Goal: Transaction & Acquisition: Purchase product/service

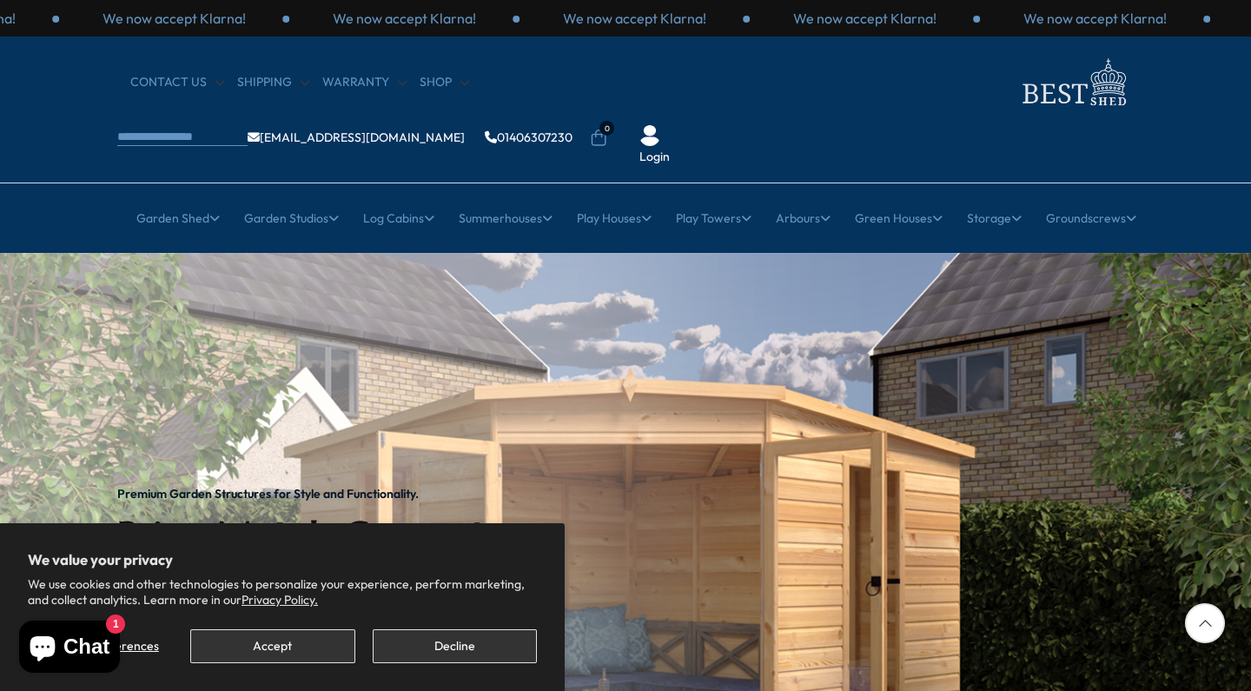
click at [281, 639] on button "Accept" at bounding box center [272, 646] width 164 height 34
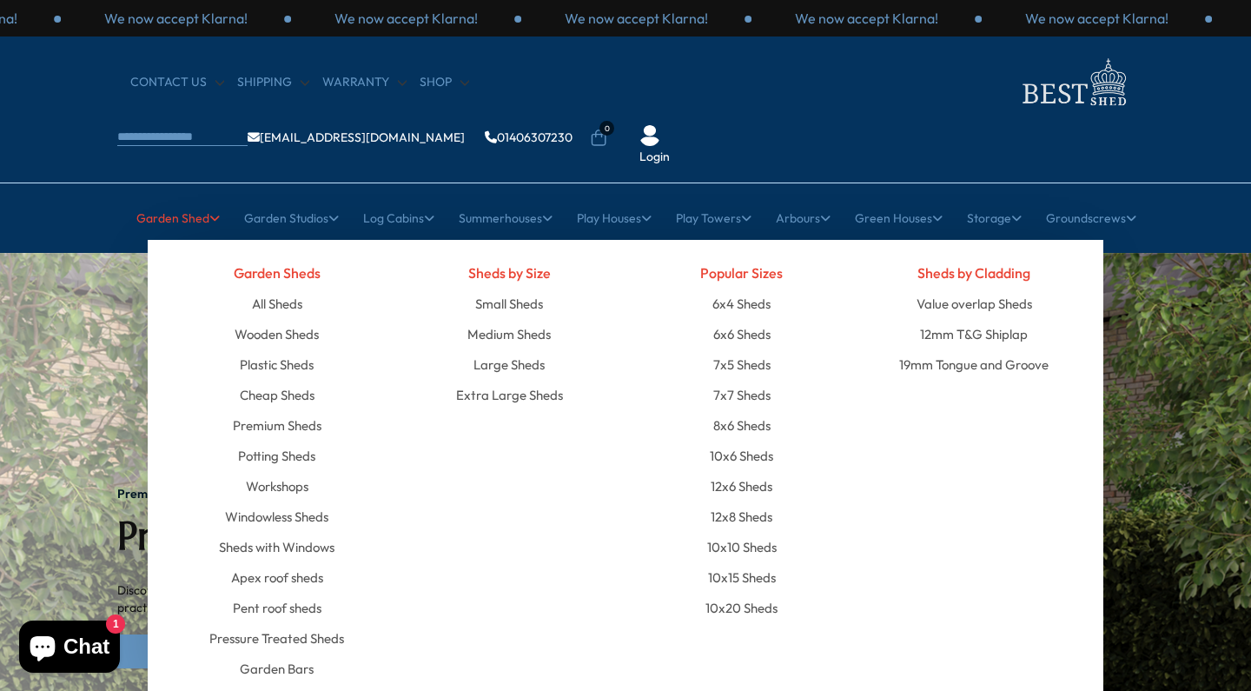
click at [181, 196] on link "Garden Shed" at bounding box center [177, 217] width 83 height 43
click at [950, 349] on link "19mm Tongue and Groove" at bounding box center [973, 364] width 149 height 30
click at [941, 349] on link "19mm Tongue and Groove" at bounding box center [973, 364] width 149 height 30
click at [304, 410] on link "Premium Sheds" at bounding box center [277, 425] width 89 height 30
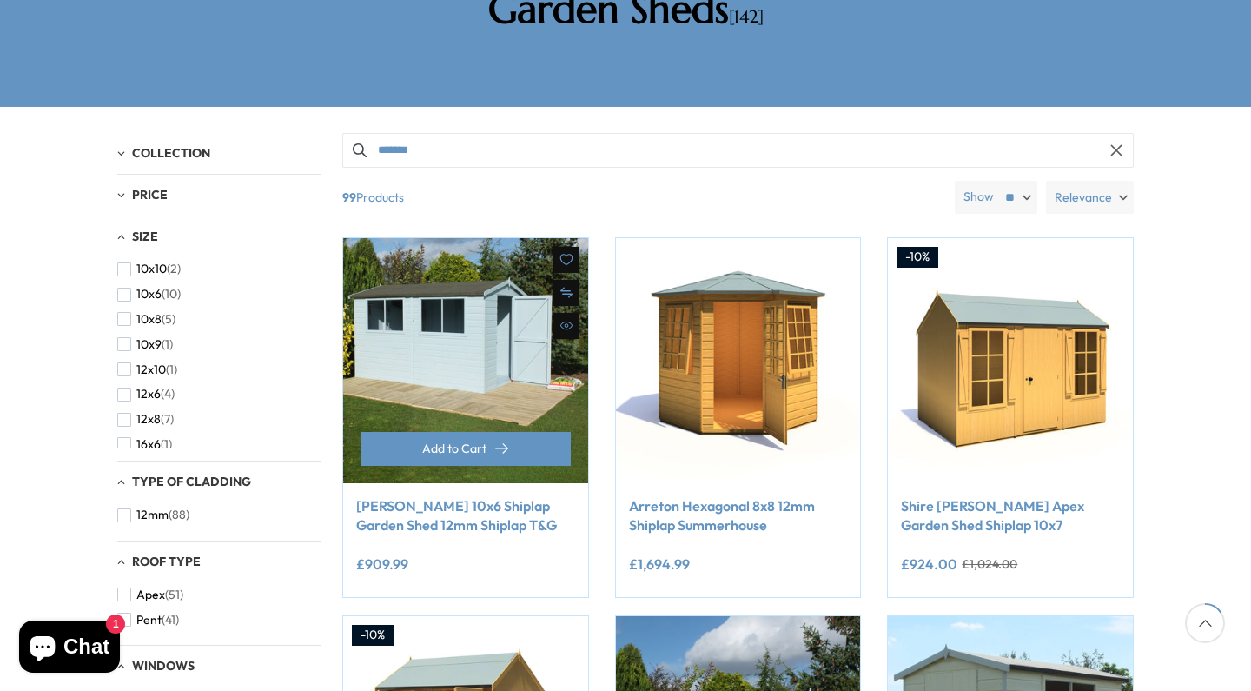
scroll to position [302, 0]
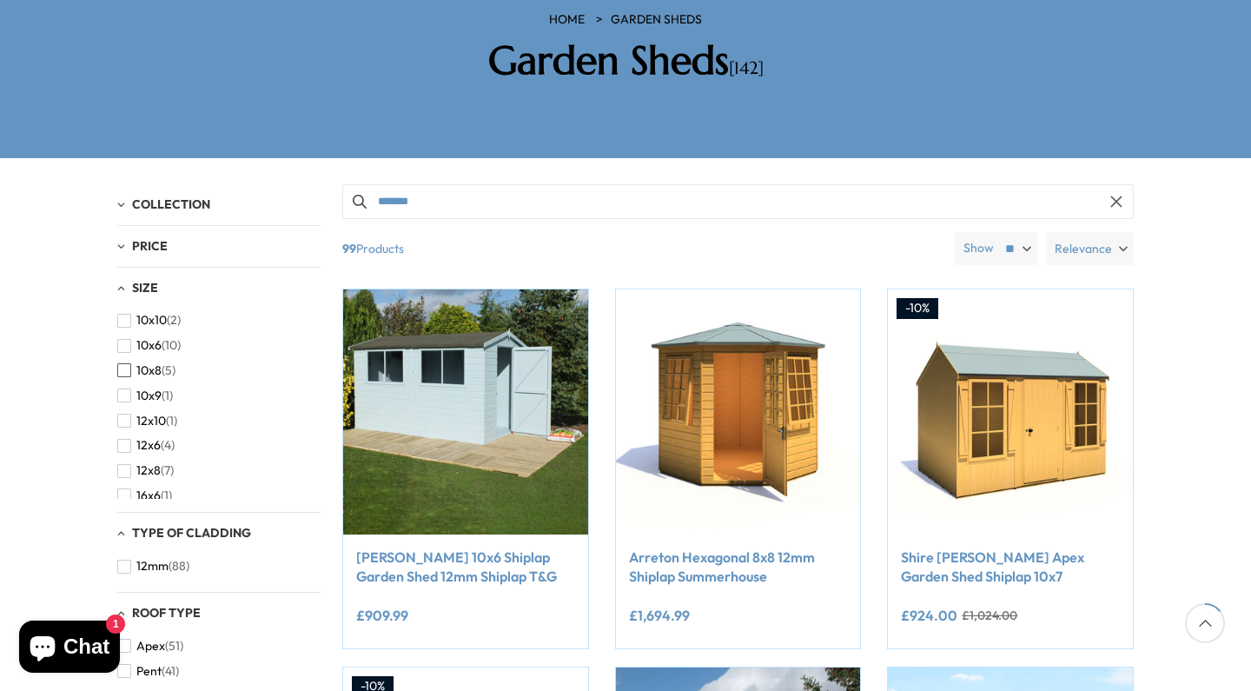
click at [128, 363] on span "button" at bounding box center [124, 370] width 14 height 14
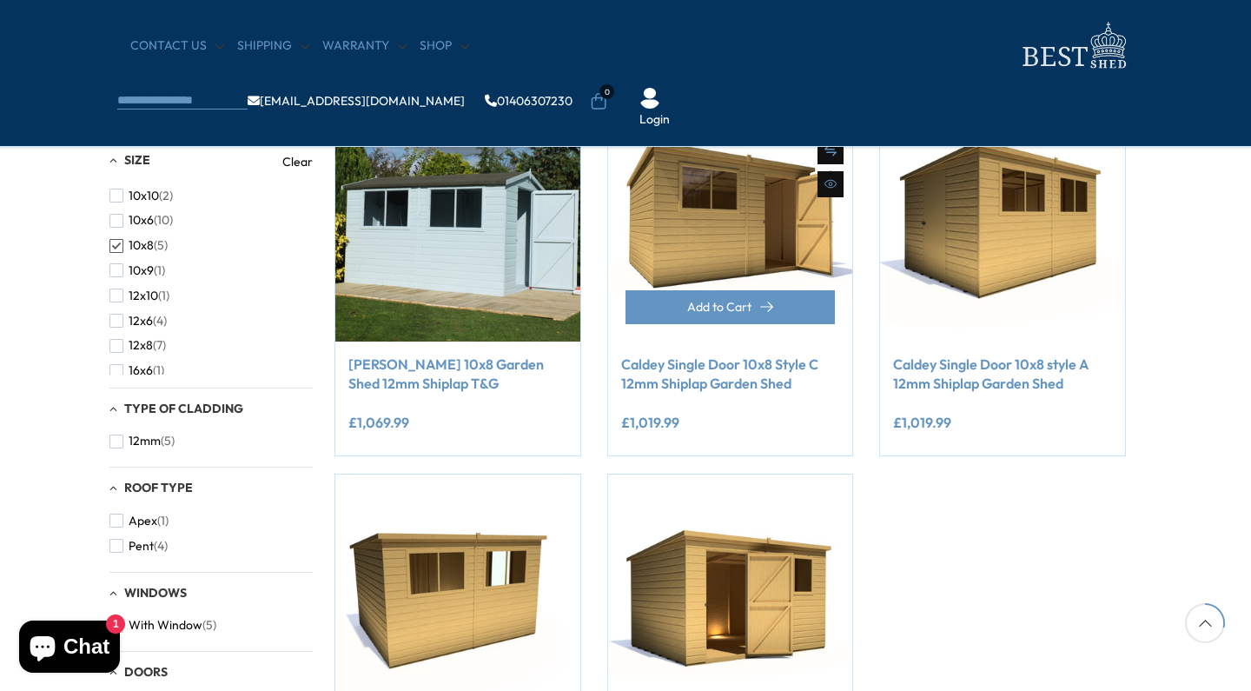
scroll to position [353, 9]
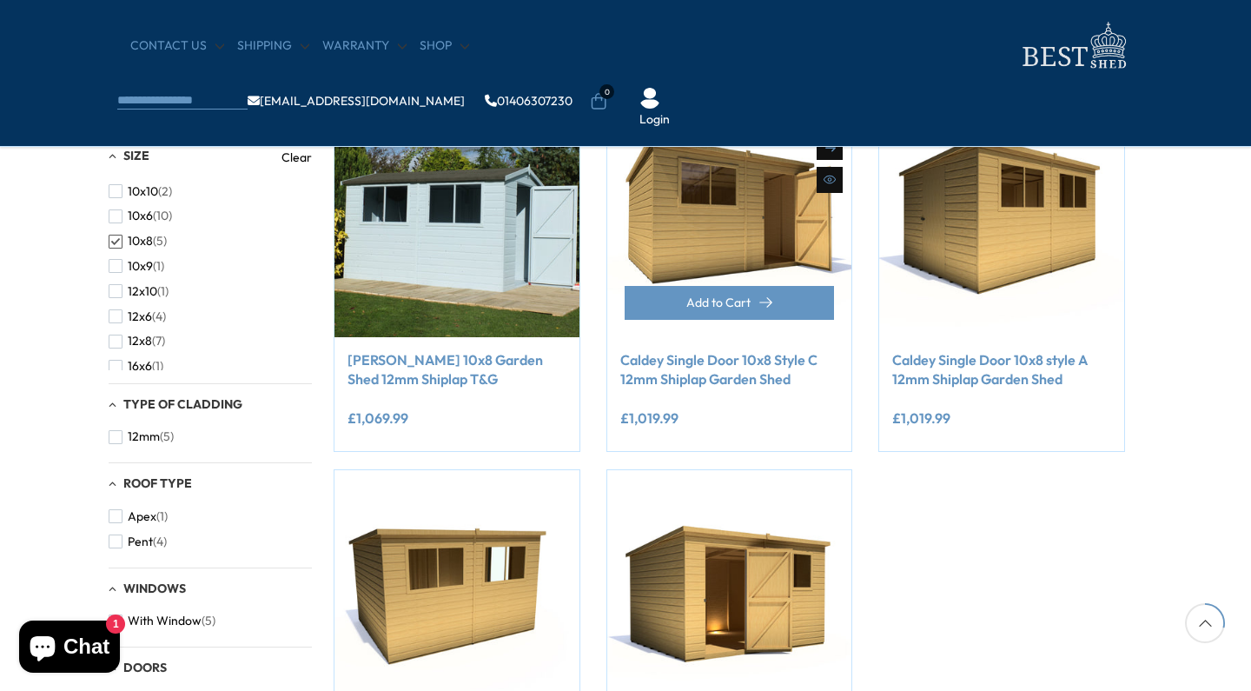
click at [718, 222] on img at bounding box center [729, 214] width 245 height 245
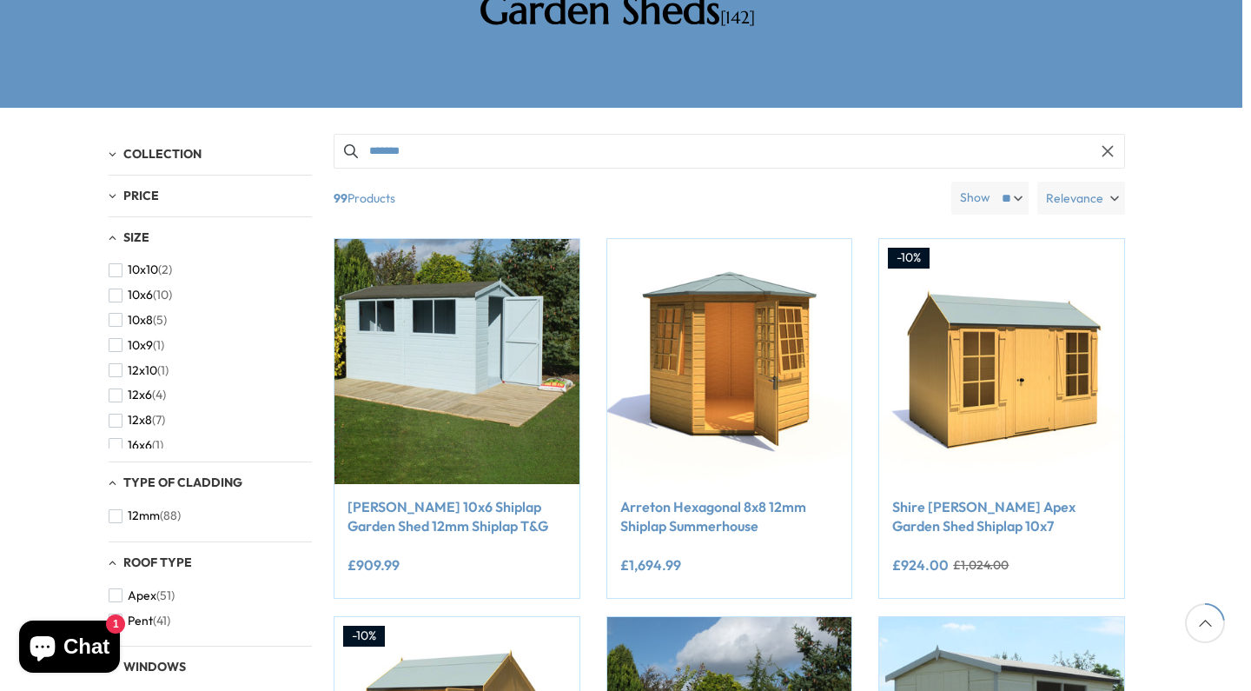
scroll to position [302, 0]
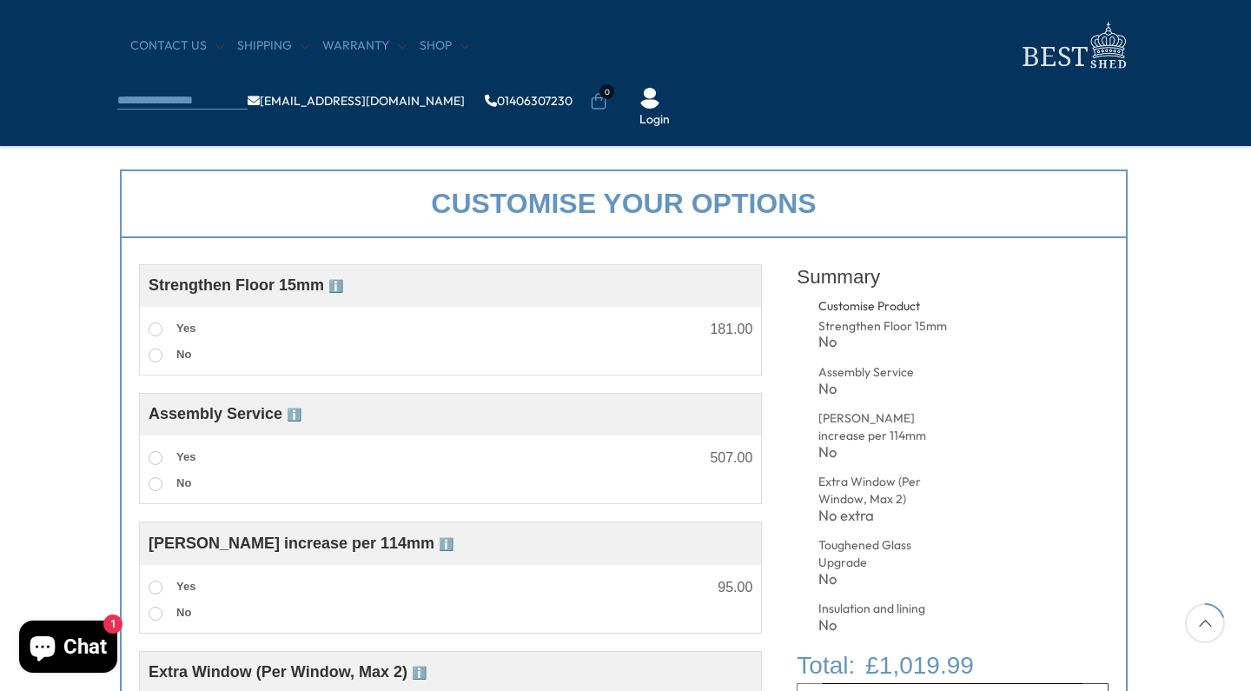
scroll to position [573, 3]
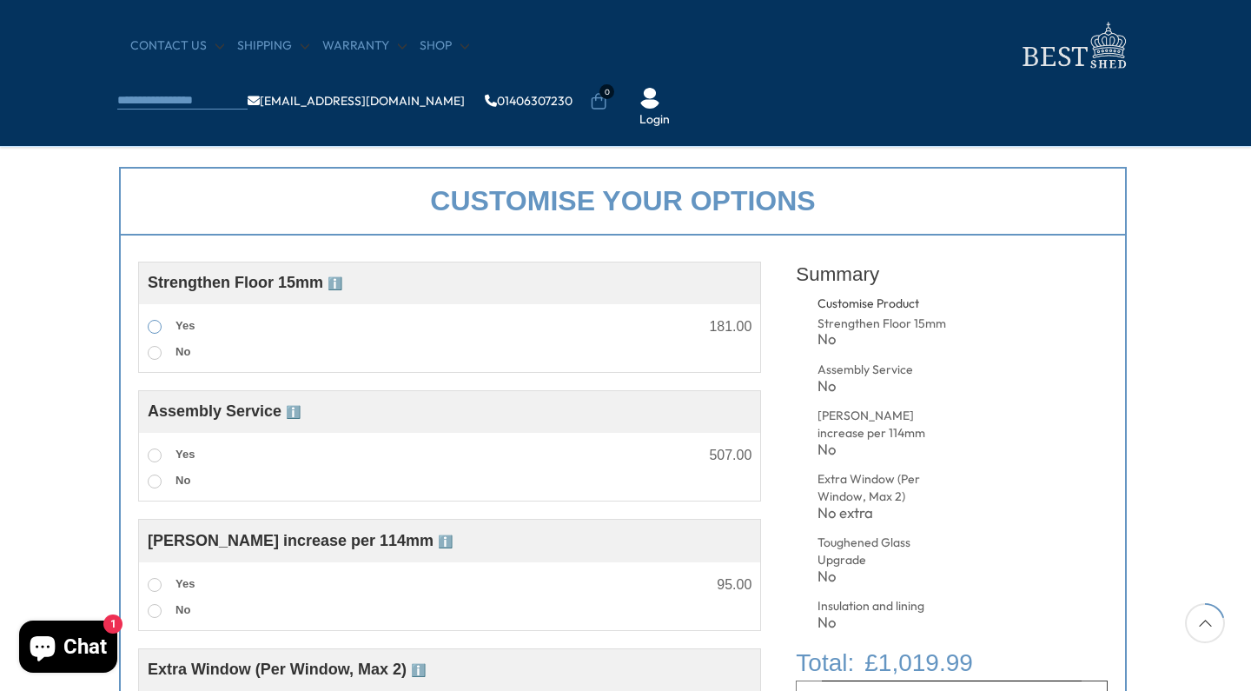
click at [155, 328] on span at bounding box center [155, 327] width 14 height 14
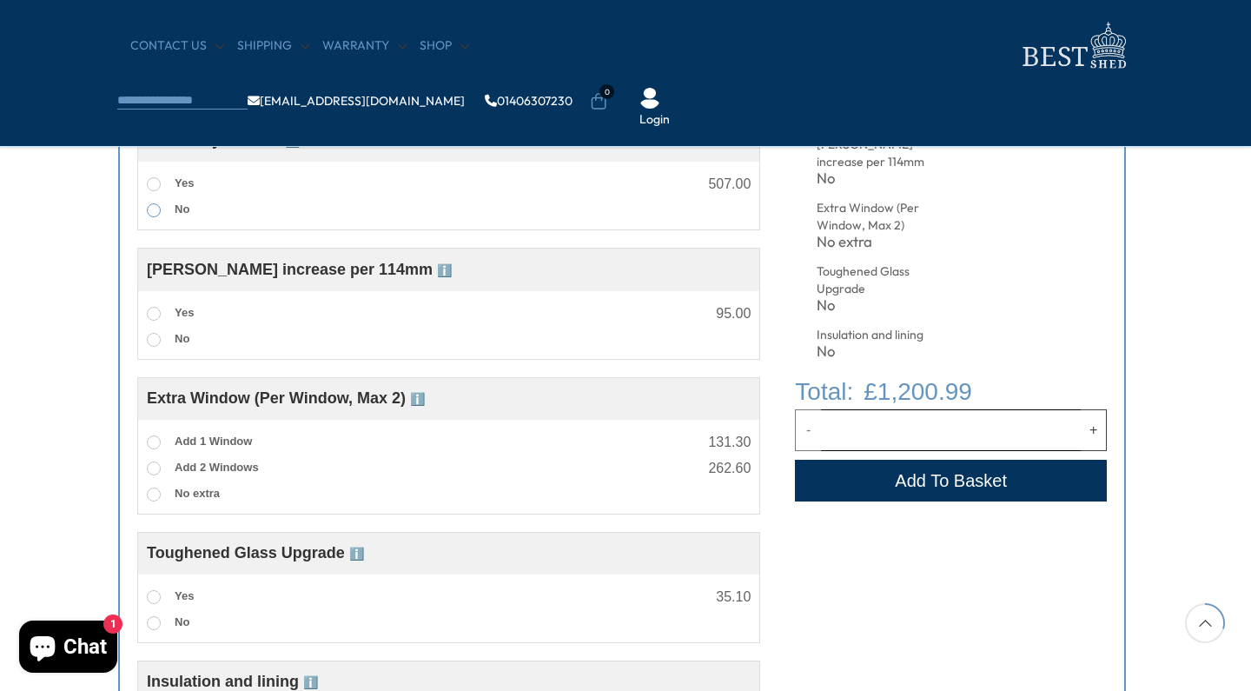
scroll to position [846, 4]
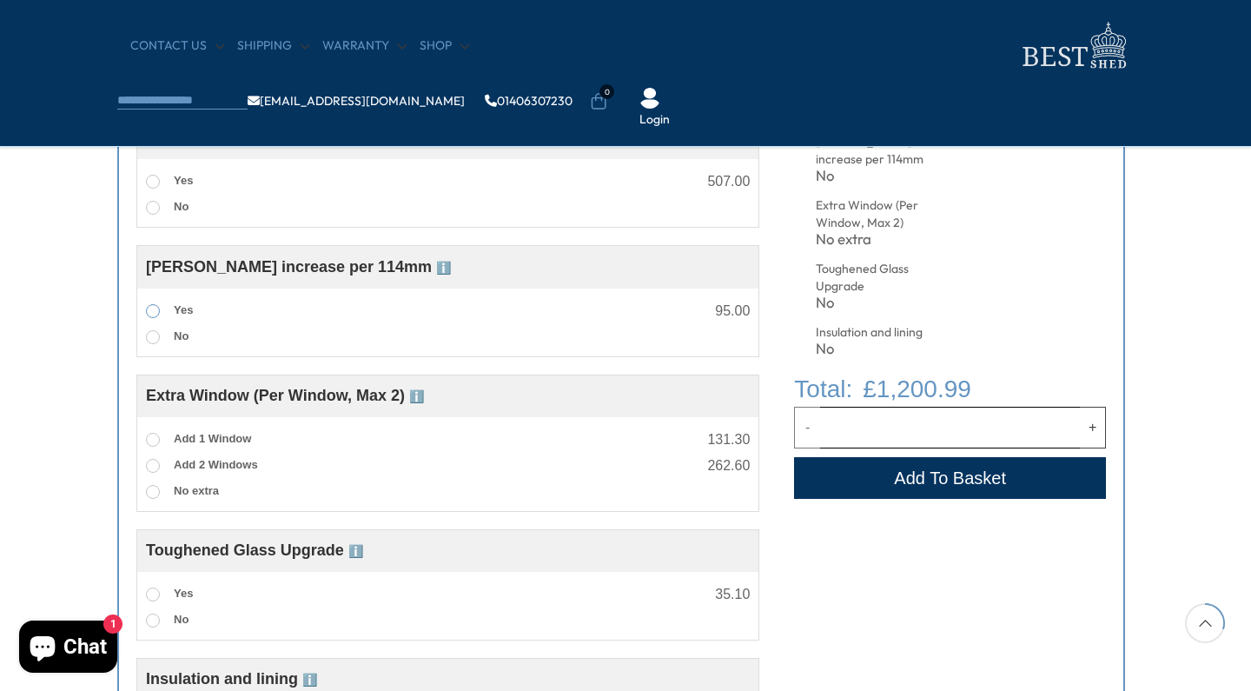
click at [154, 312] on span at bounding box center [153, 311] width 14 height 14
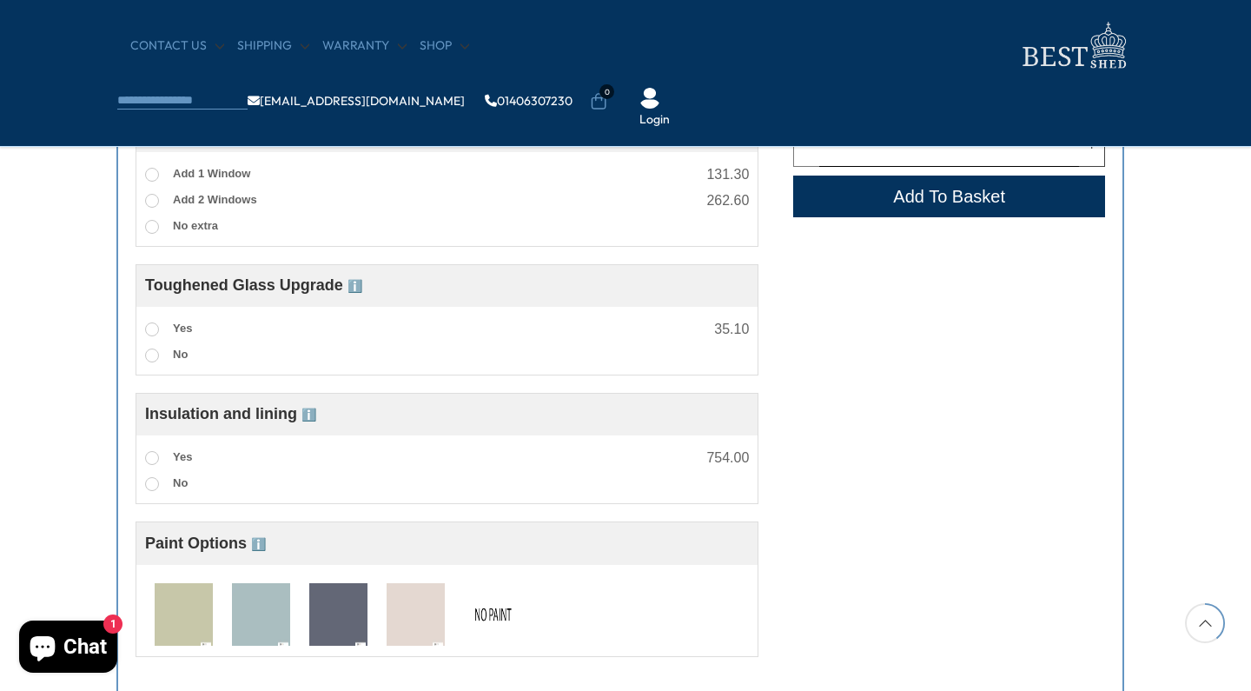
scroll to position [1136, 5]
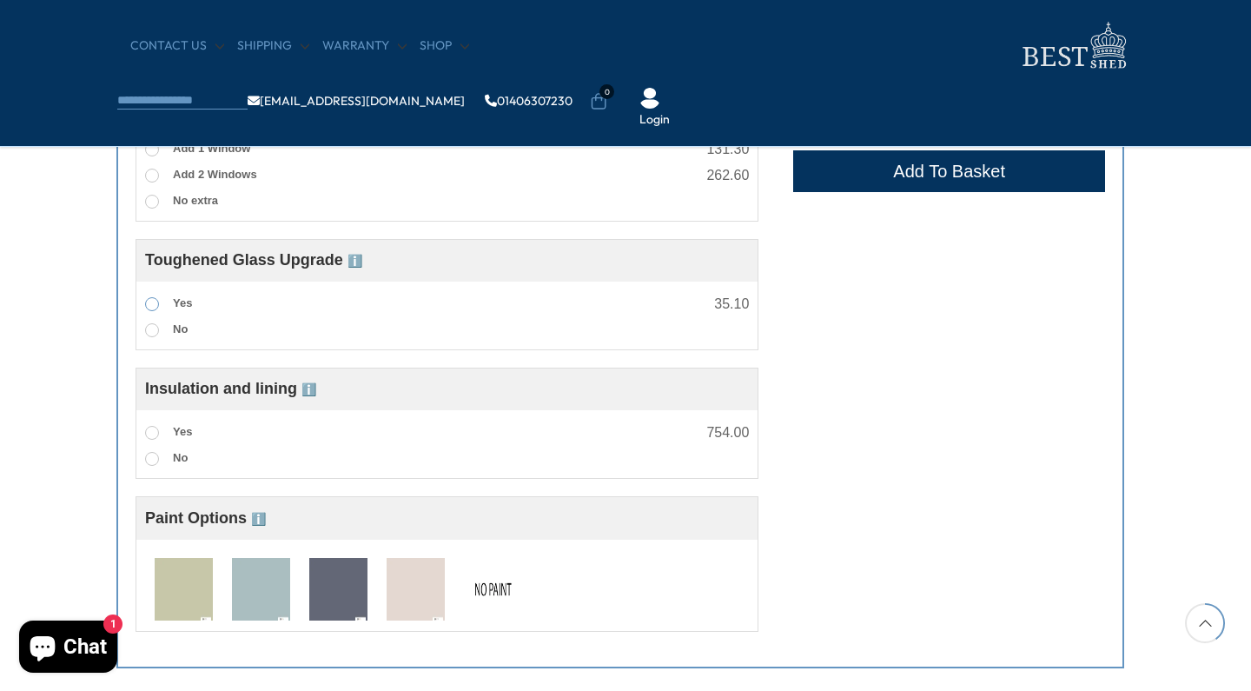
click at [153, 308] on span at bounding box center [152, 304] width 14 height 14
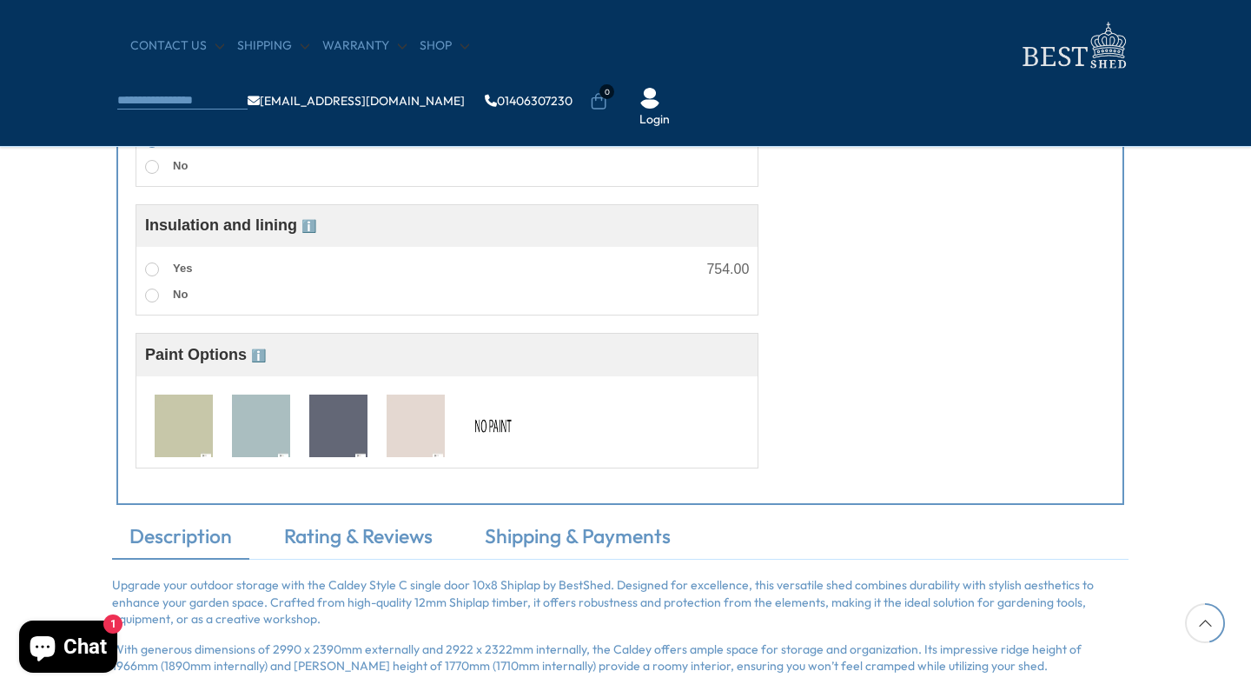
scroll to position [1301, 6]
click at [487, 433] on img at bounding box center [492, 426] width 58 height 64
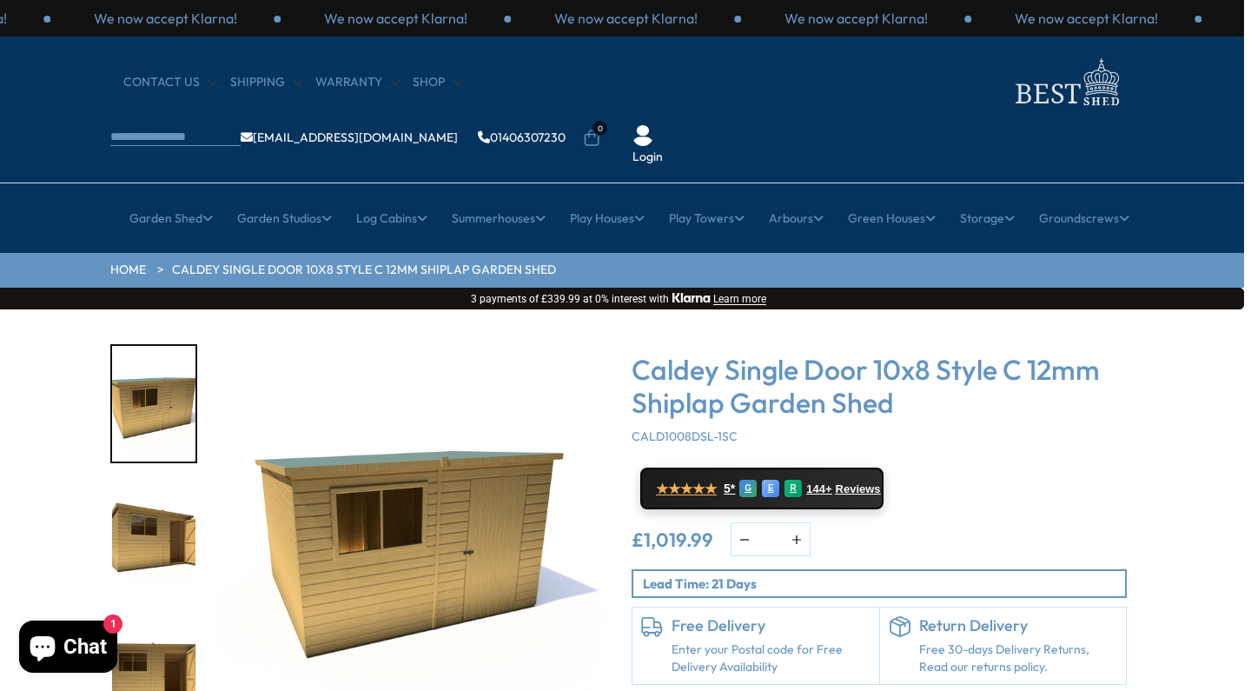
scroll to position [0, 7]
click at [176, 487] on img "2 / 11" at bounding box center [153, 540] width 83 height 116
